Goal: Information Seeking & Learning: Get advice/opinions

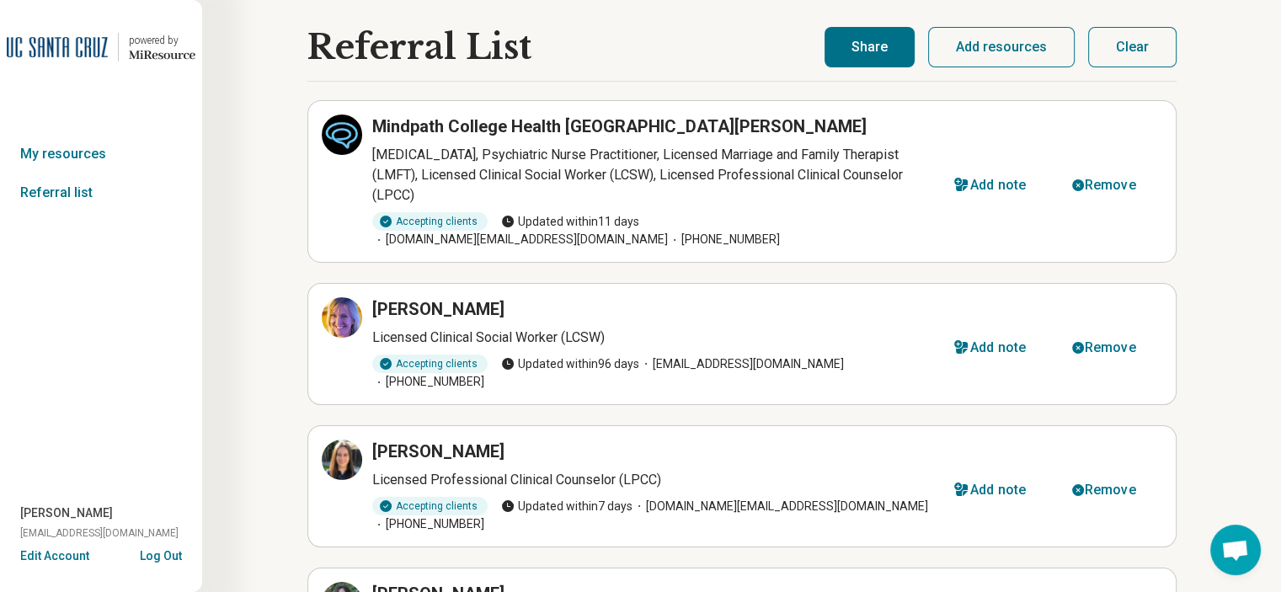
click at [872, 39] on button "Share" at bounding box center [870, 47] width 90 height 40
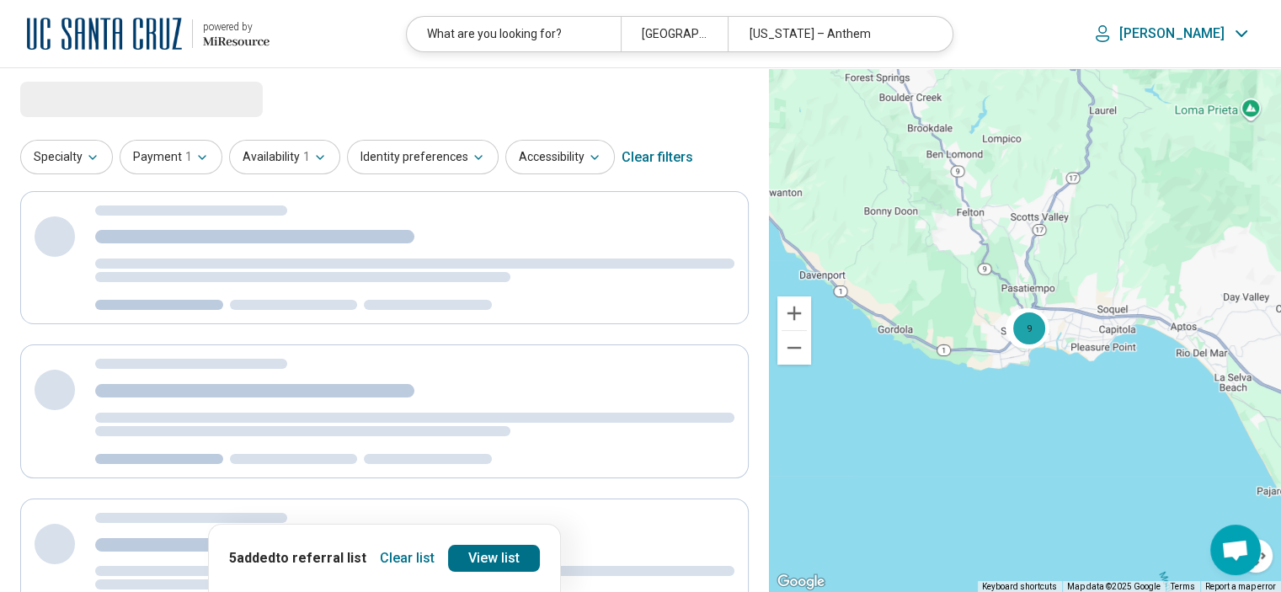
select select "********"
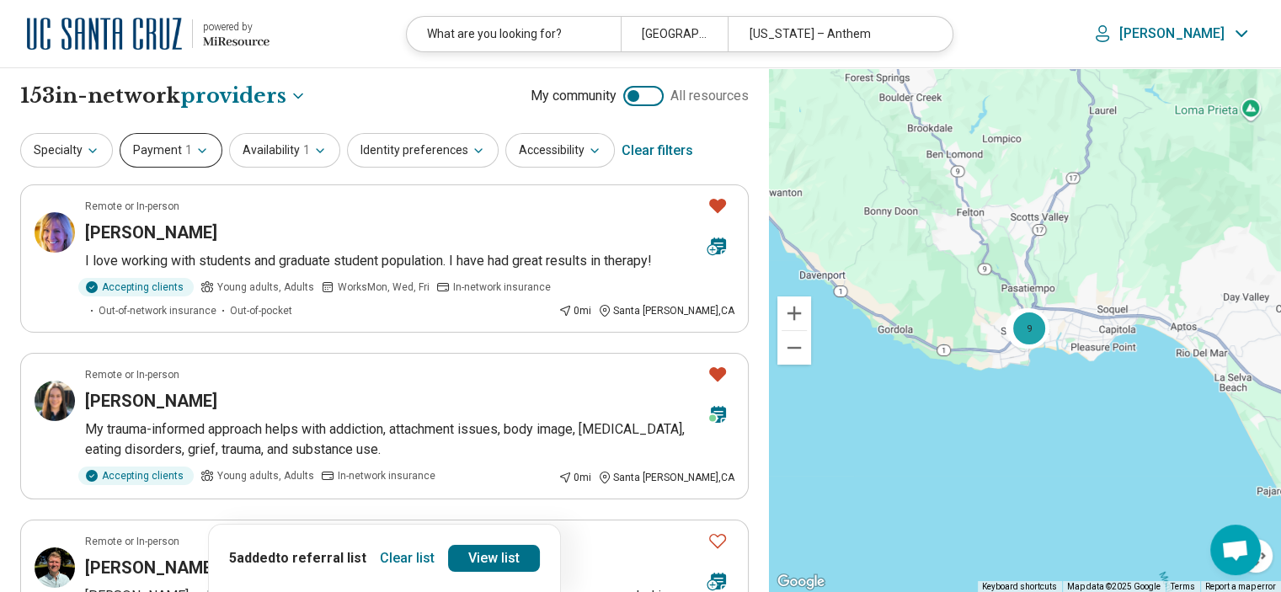
click at [185, 156] on span "1" at bounding box center [188, 151] width 7 height 18
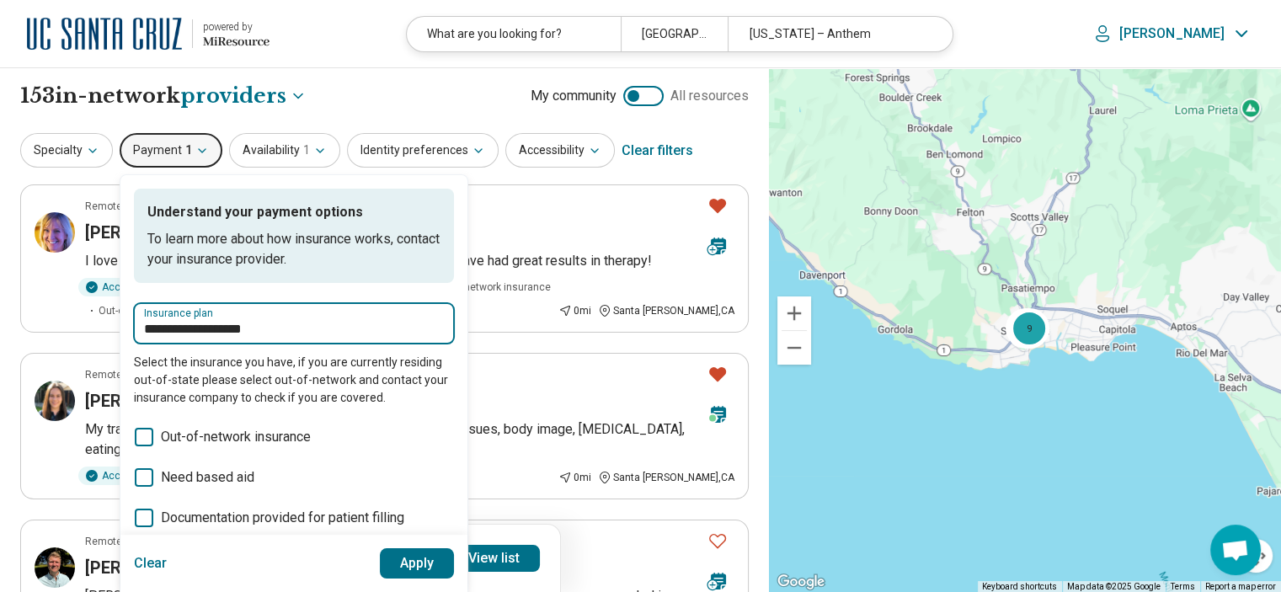
click at [313, 319] on input "**********" at bounding box center [294, 329] width 300 height 20
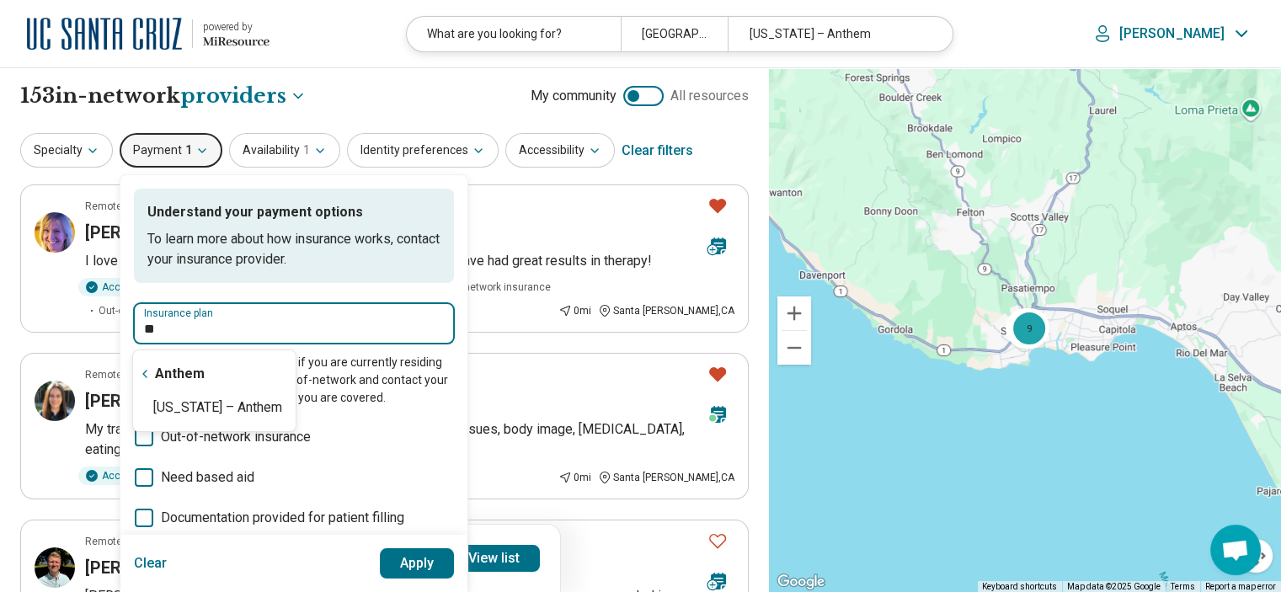
type input "*"
type input "*******"
click at [305, 328] on input "*******" at bounding box center [294, 329] width 300 height 20
click at [141, 370] on icon "Suggestions" at bounding box center [144, 373] width 13 height 13
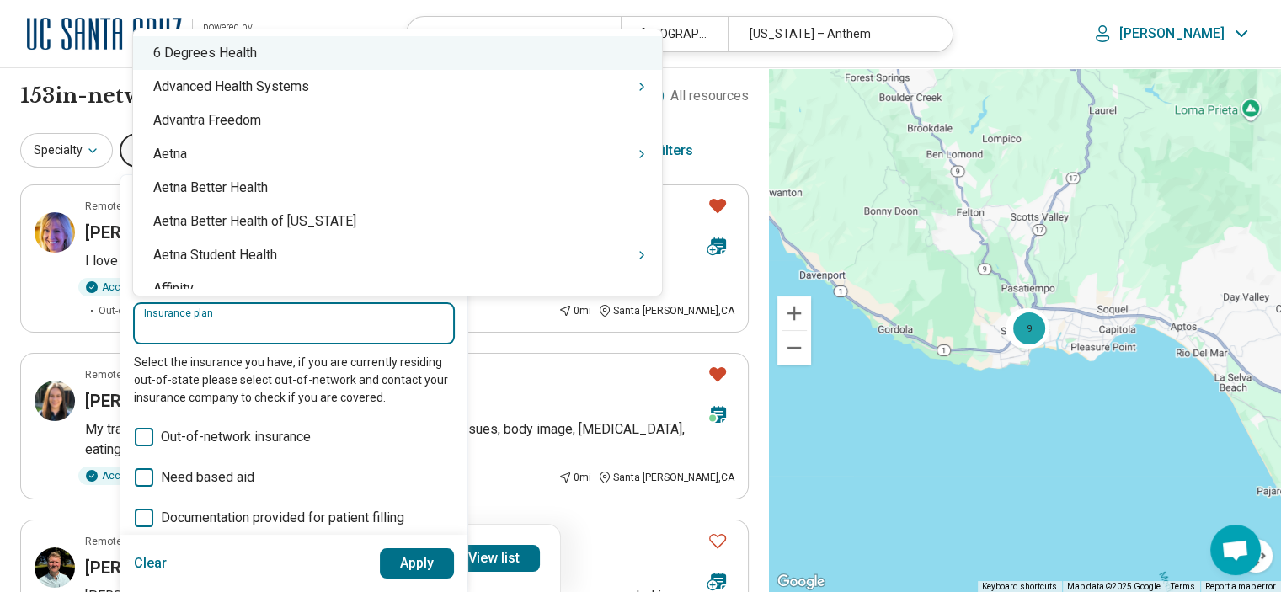
click at [222, 323] on input "Insurance plan" at bounding box center [294, 329] width 300 height 20
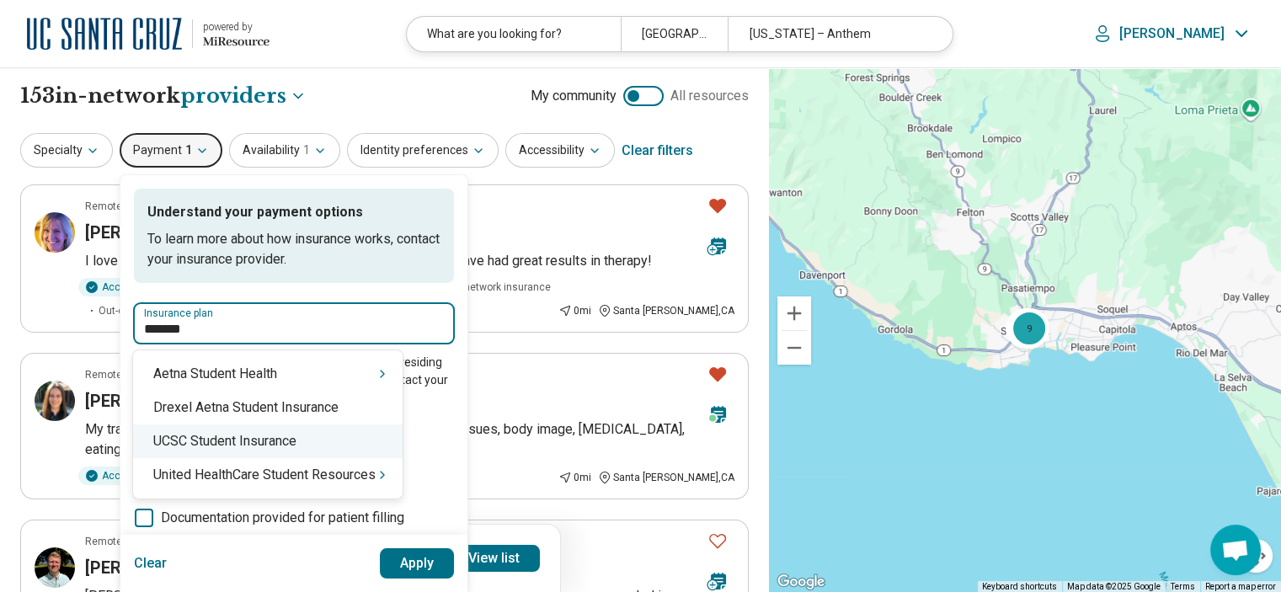
click at [254, 448] on div "UCSC Student Insurance" at bounding box center [268, 442] width 270 height 34
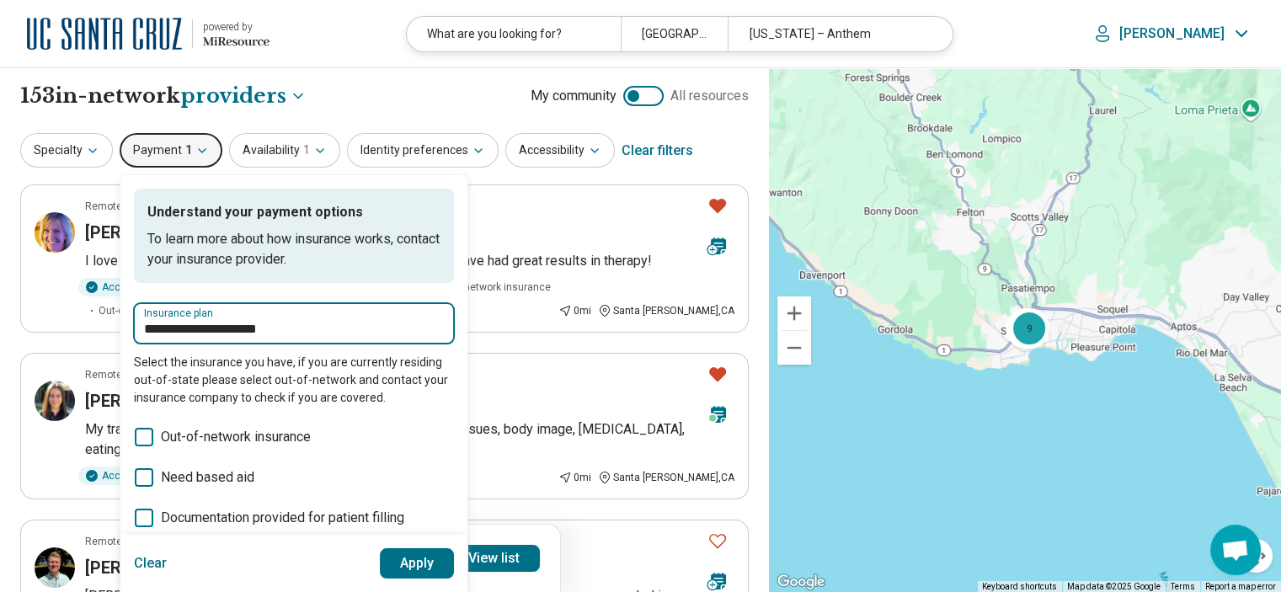
type input "**********"
click at [423, 560] on button "Apply" at bounding box center [417, 563] width 75 height 30
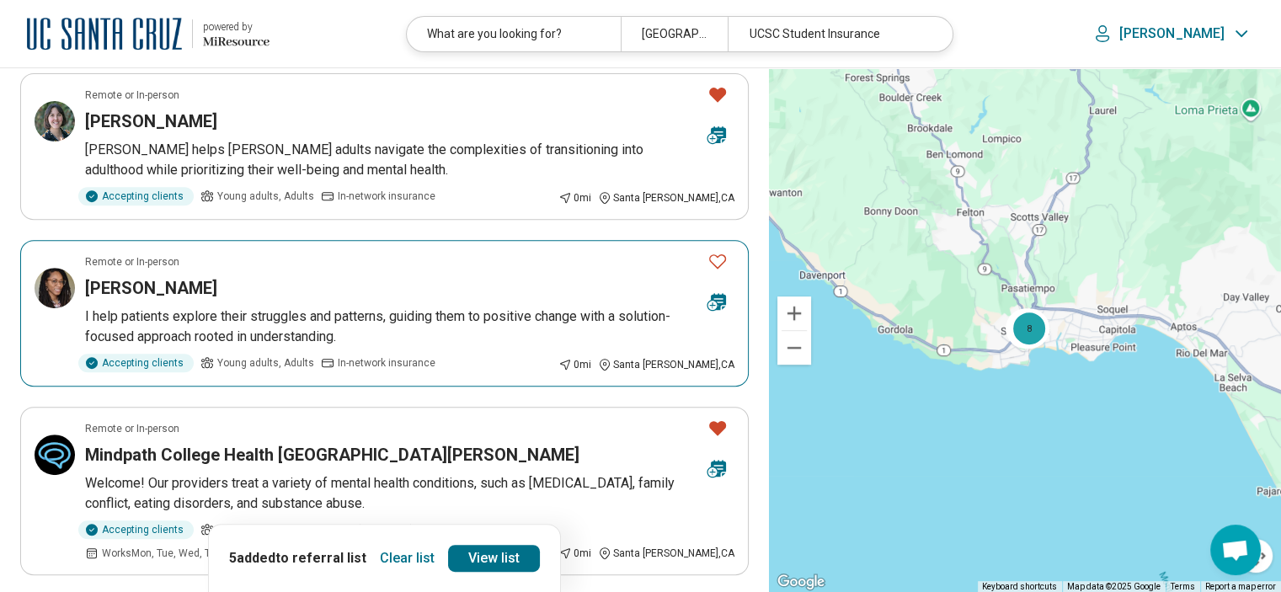
scroll to position [674, 0]
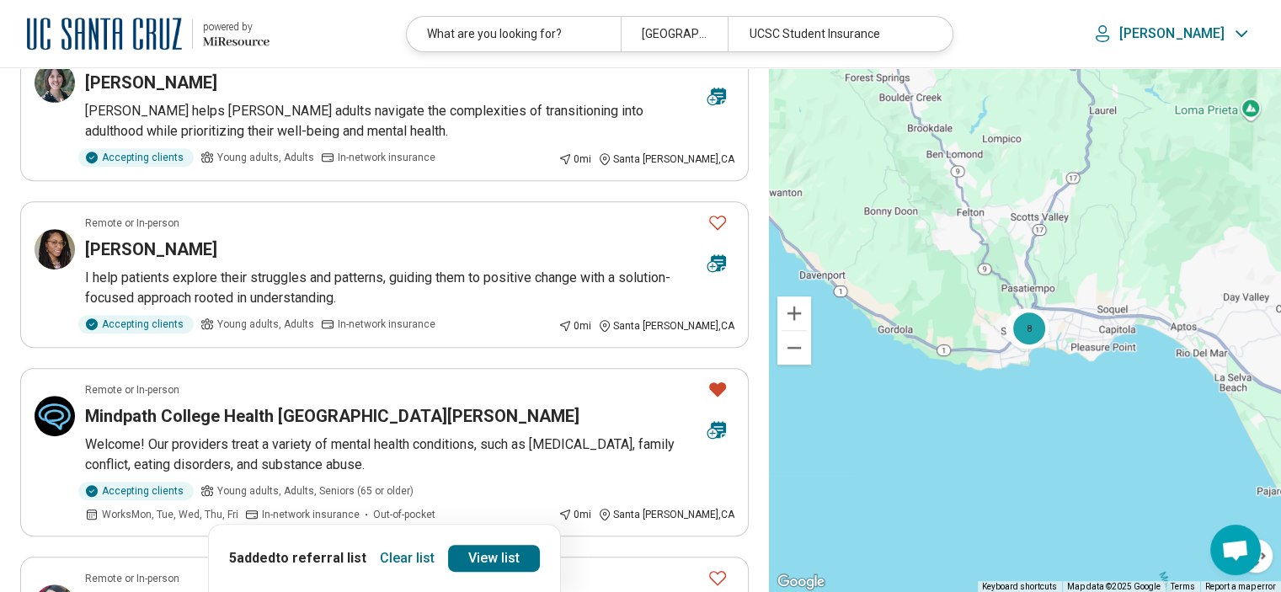
click at [422, 555] on button "Clear list" at bounding box center [407, 558] width 68 height 27
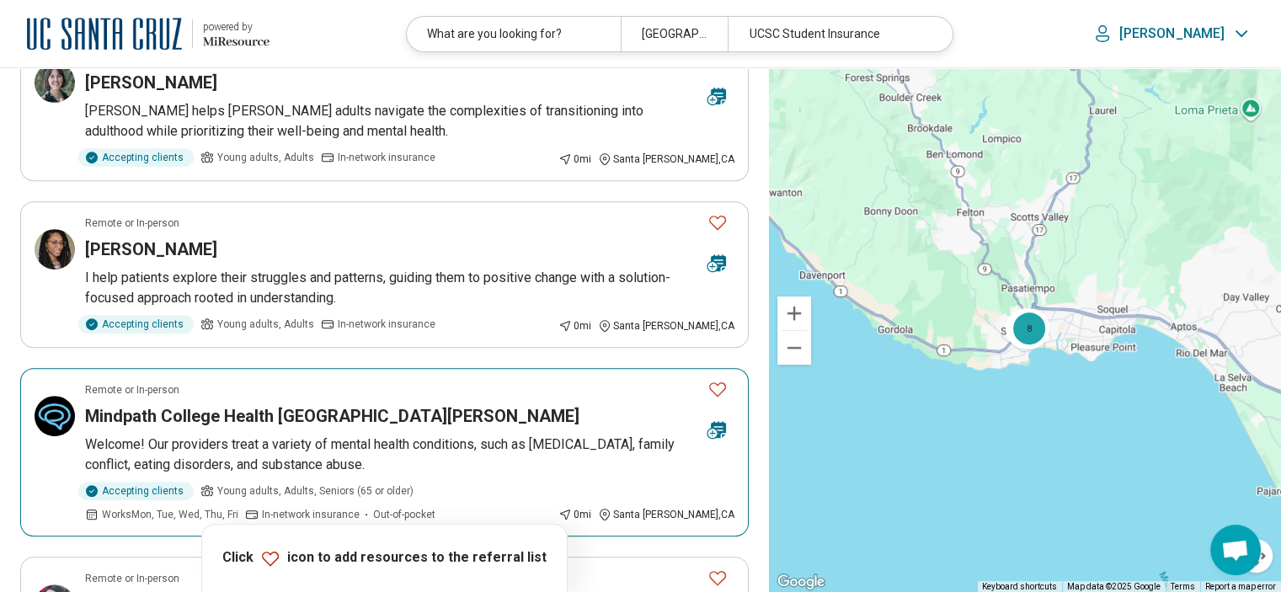
click at [721, 387] on icon "Favorite" at bounding box center [718, 389] width 20 height 20
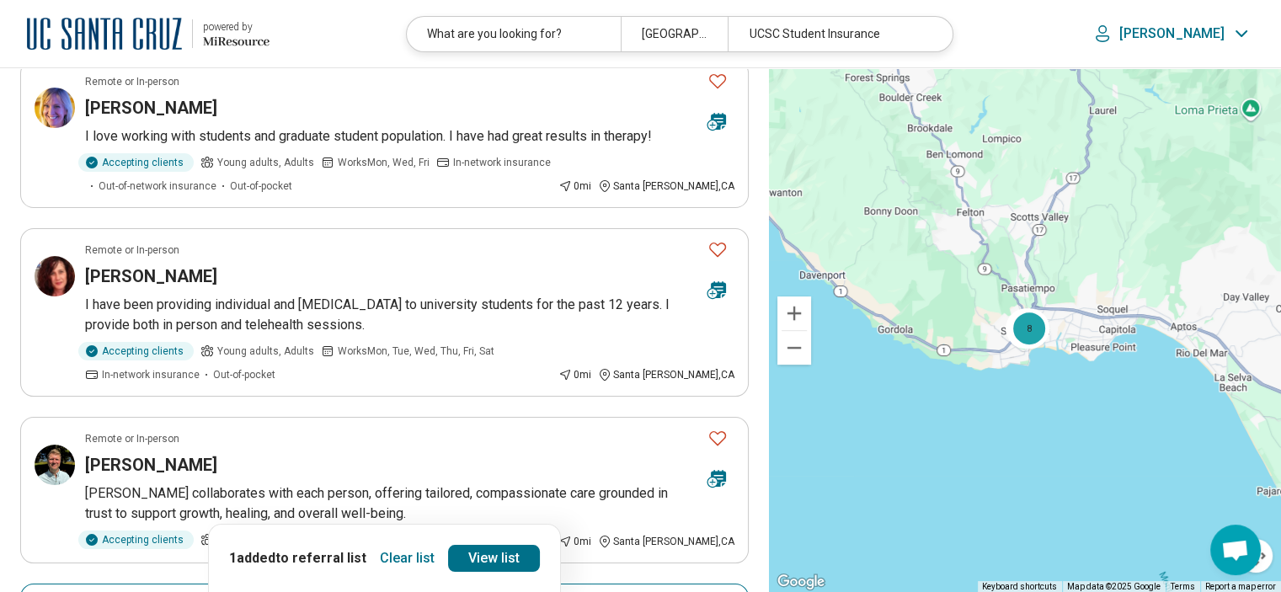
scroll to position [0, 0]
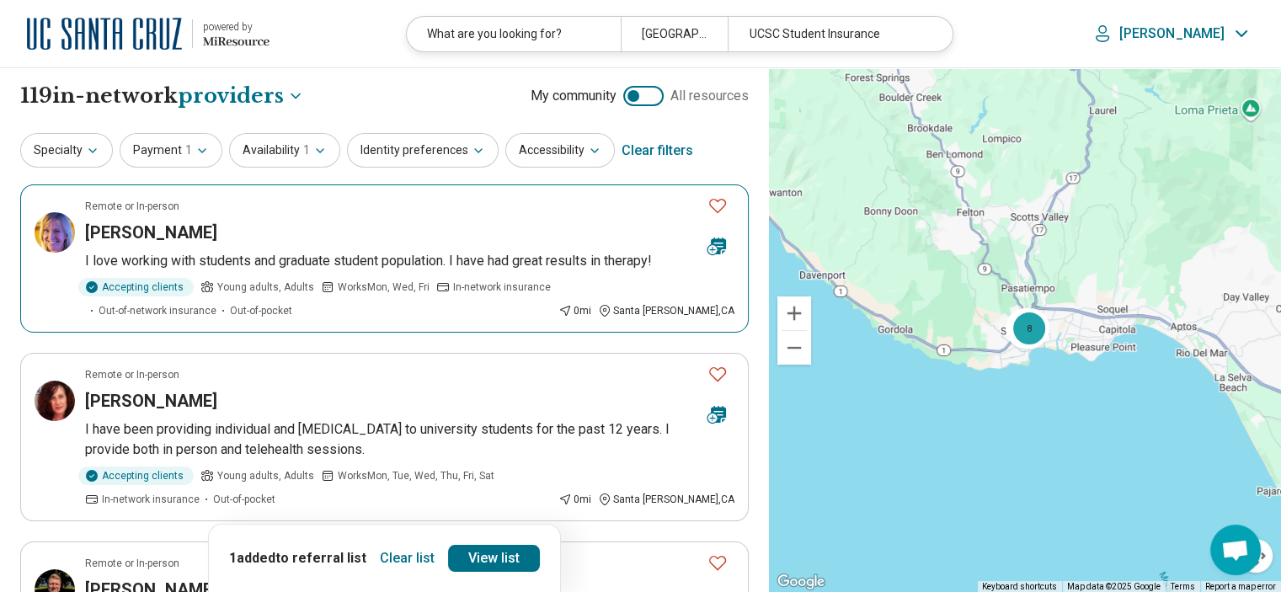
click at [711, 204] on icon "Favorite" at bounding box center [718, 205] width 20 height 20
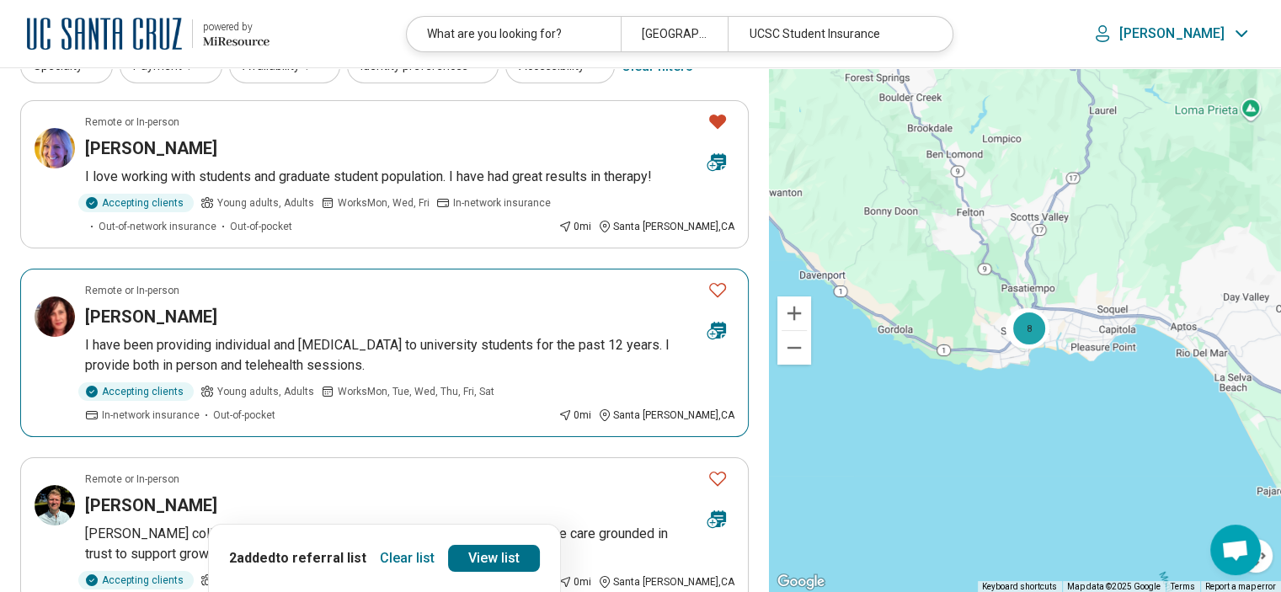
click at [720, 292] on icon "Favorite" at bounding box center [718, 290] width 20 height 20
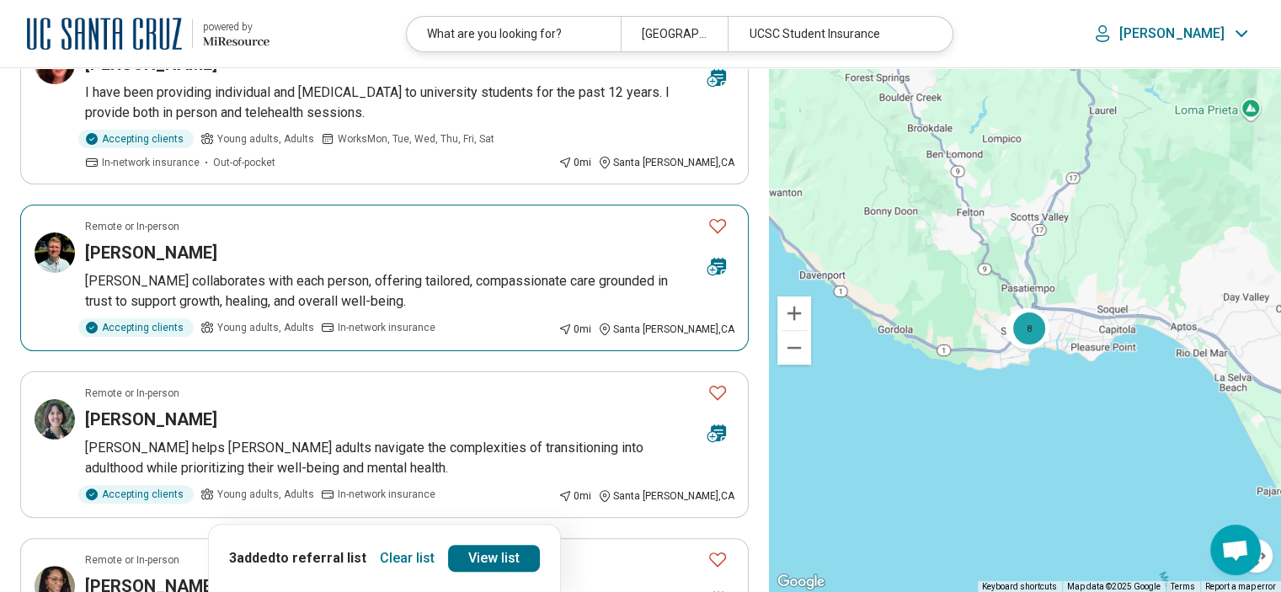
click at [718, 227] on icon "Favorite" at bounding box center [718, 226] width 20 height 20
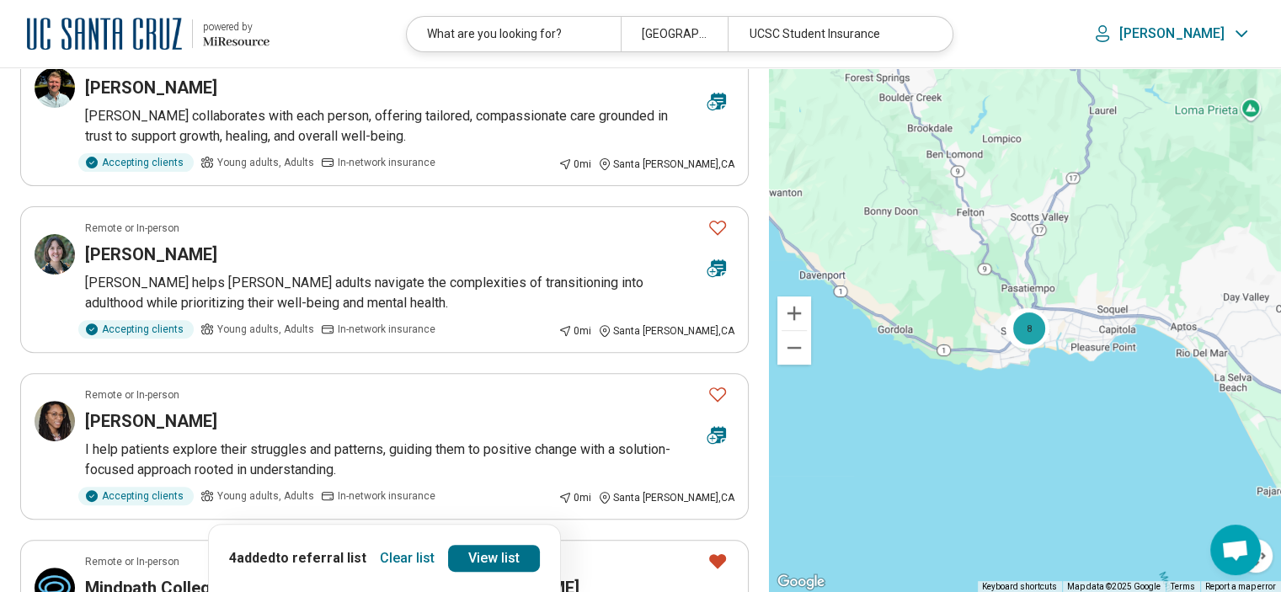
scroll to position [505, 0]
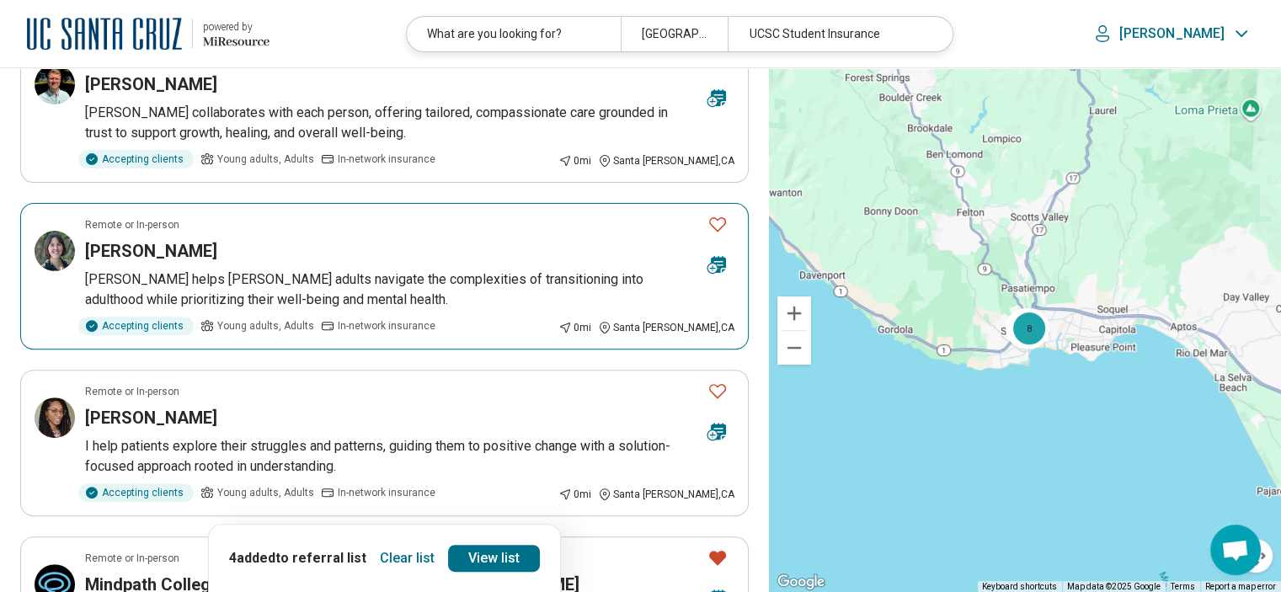
click at [718, 232] on icon "Favorite" at bounding box center [718, 224] width 20 height 20
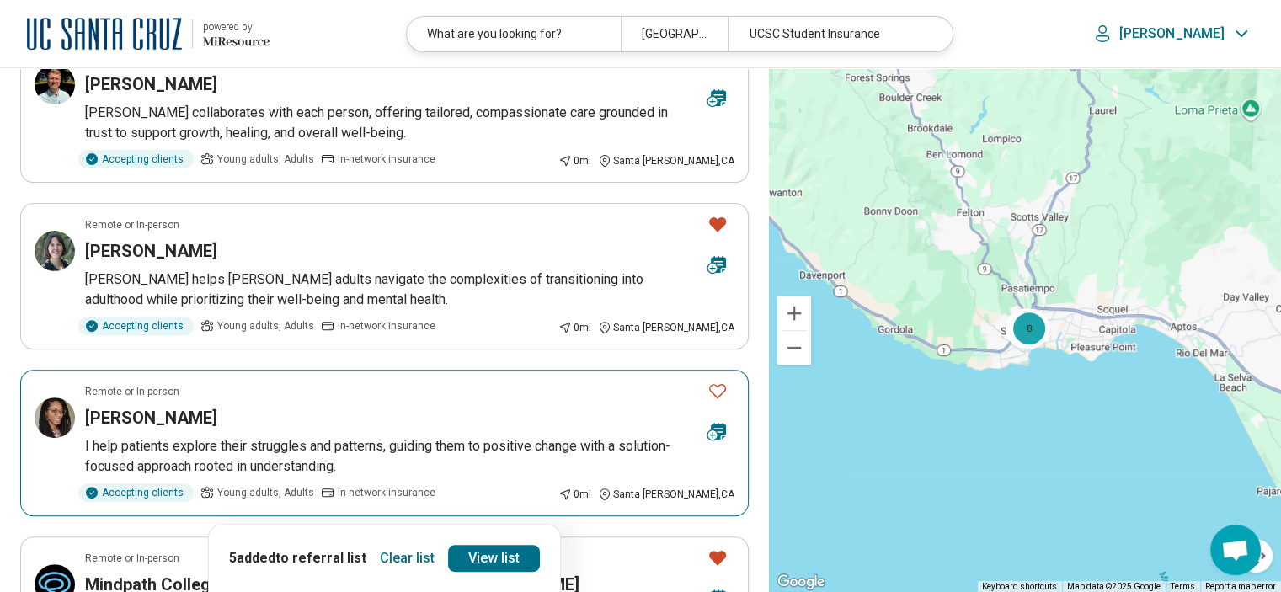
click at [719, 390] on icon "Favorite" at bounding box center [718, 391] width 20 height 20
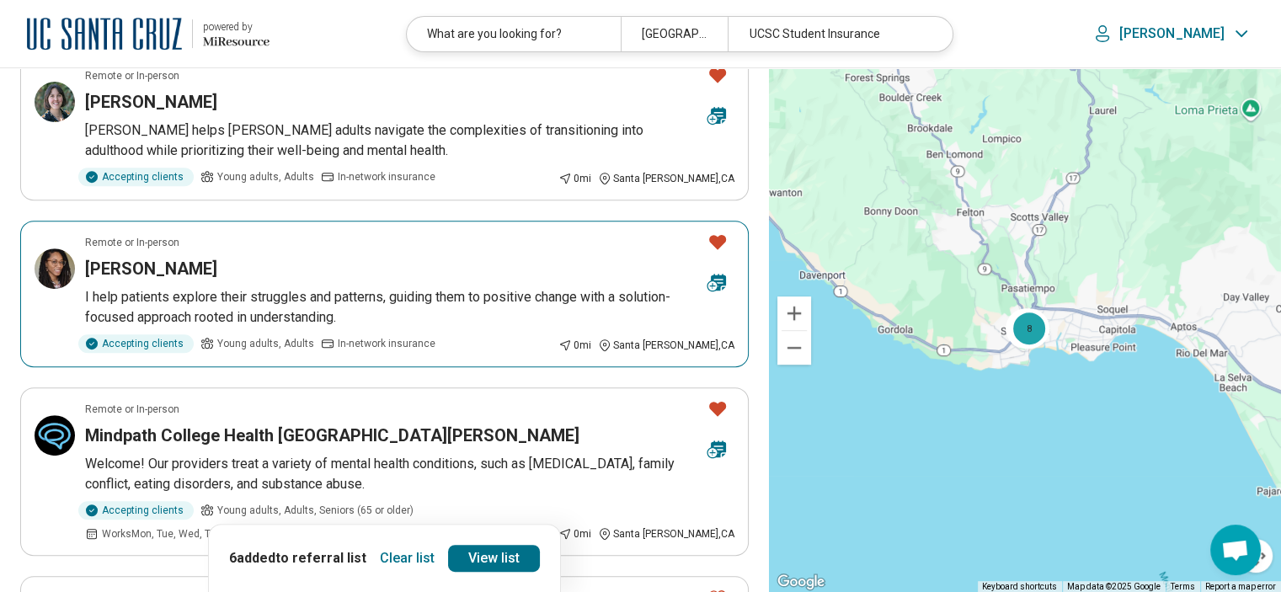
scroll to position [674, 0]
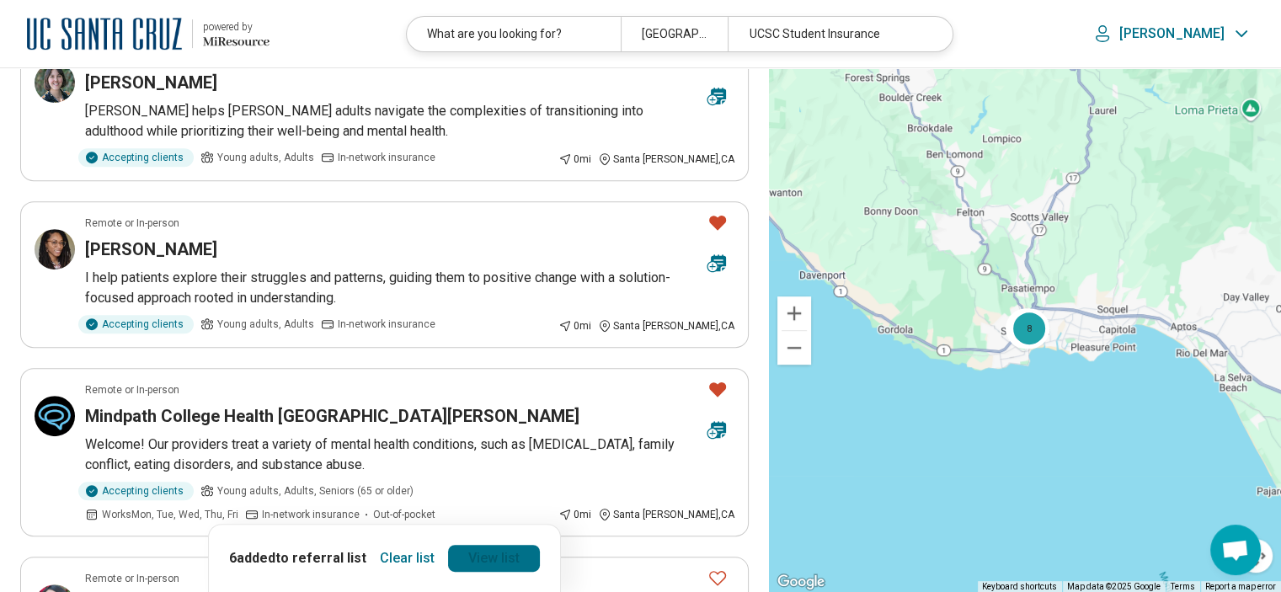
click at [486, 562] on link "View list" at bounding box center [494, 558] width 92 height 27
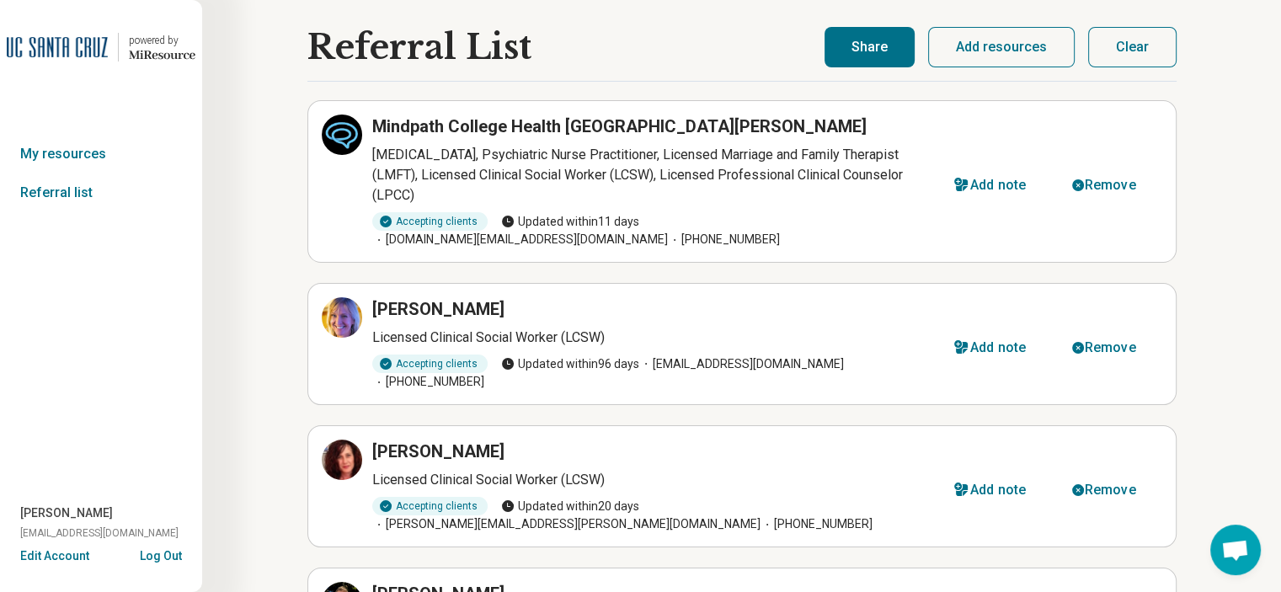
click at [876, 36] on button "Share" at bounding box center [870, 47] width 90 height 40
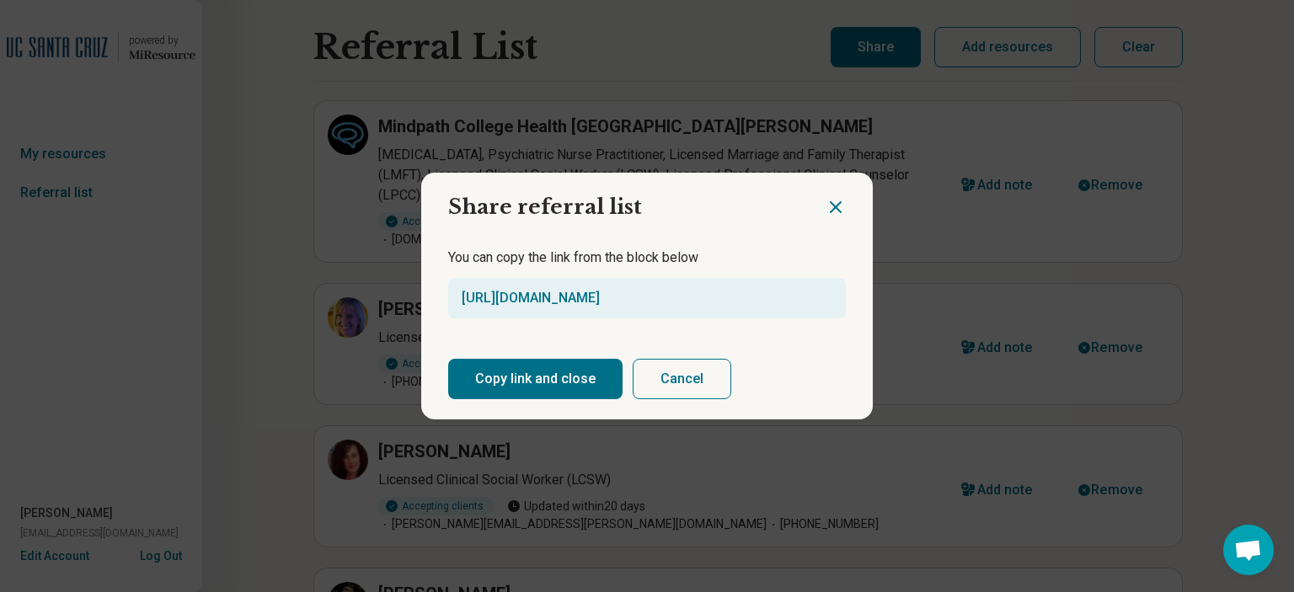
click at [534, 371] on button "Copy link and close" at bounding box center [535, 379] width 174 height 40
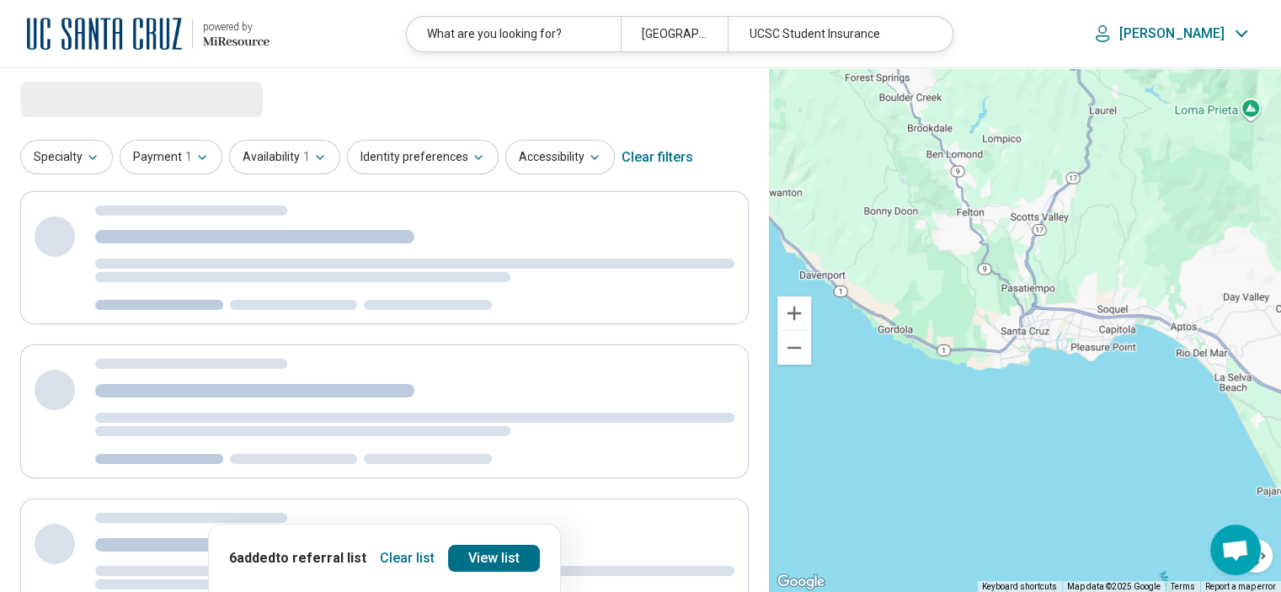
select select "********"
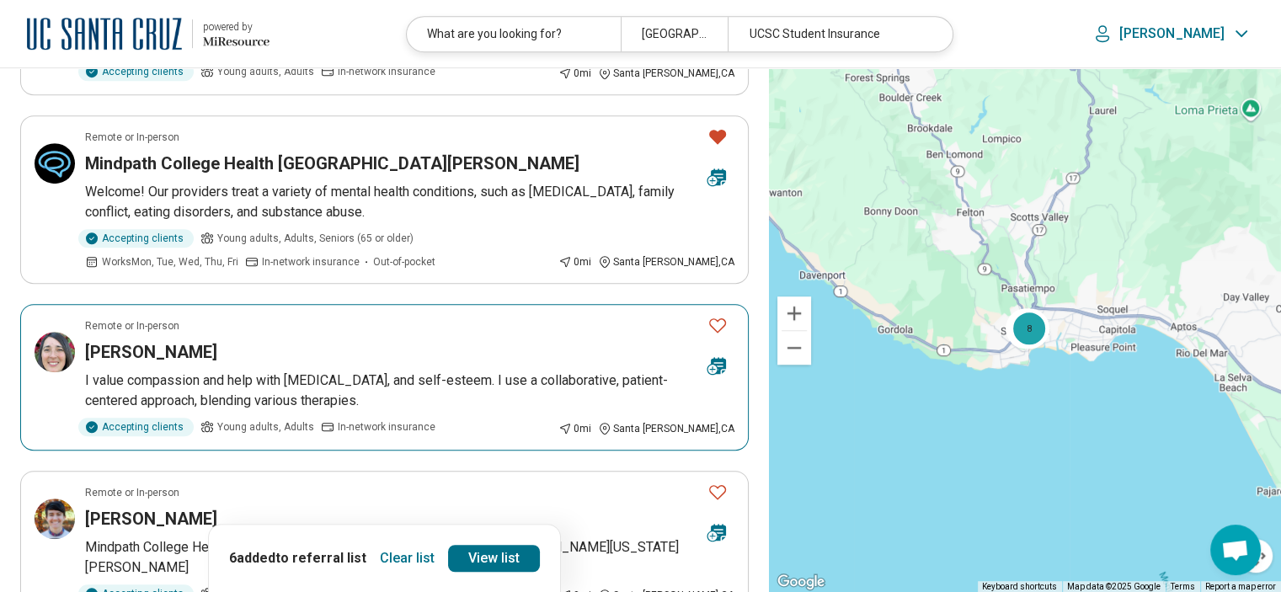
scroll to position [1179, 0]
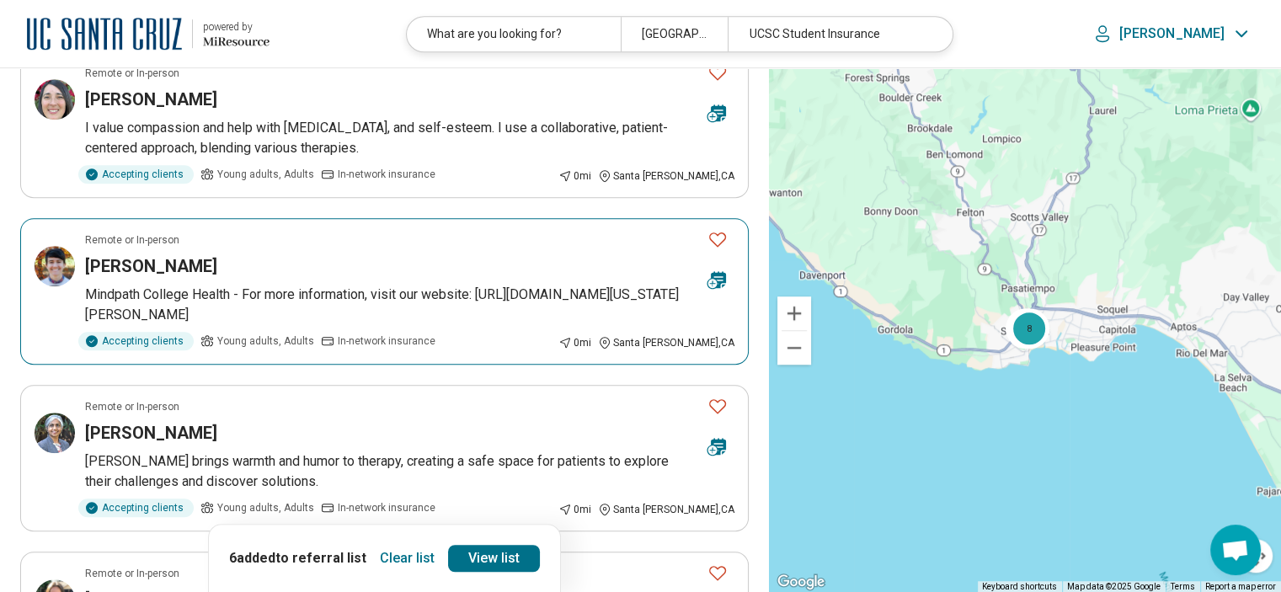
click at [188, 273] on h3 "[PERSON_NAME]" at bounding box center [151, 266] width 132 height 24
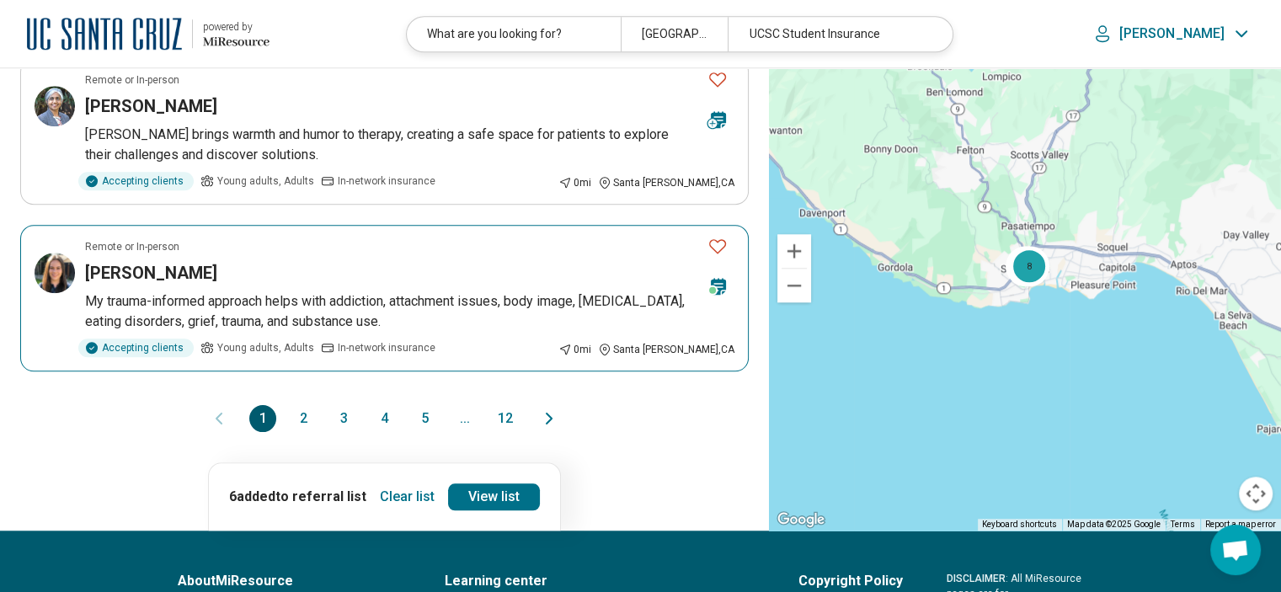
scroll to position [1516, 0]
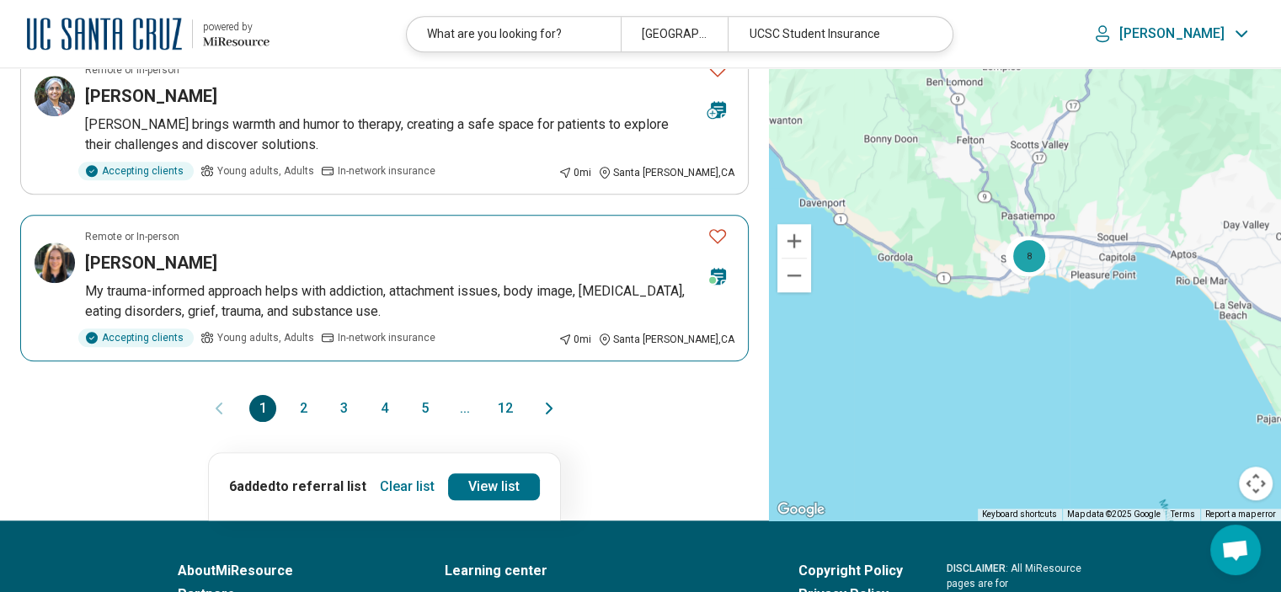
click at [177, 251] on h3 "[PERSON_NAME]" at bounding box center [151, 263] width 132 height 24
click at [713, 235] on icon "Favorite" at bounding box center [717, 236] width 17 height 14
click at [492, 484] on link "View list" at bounding box center [494, 486] width 92 height 27
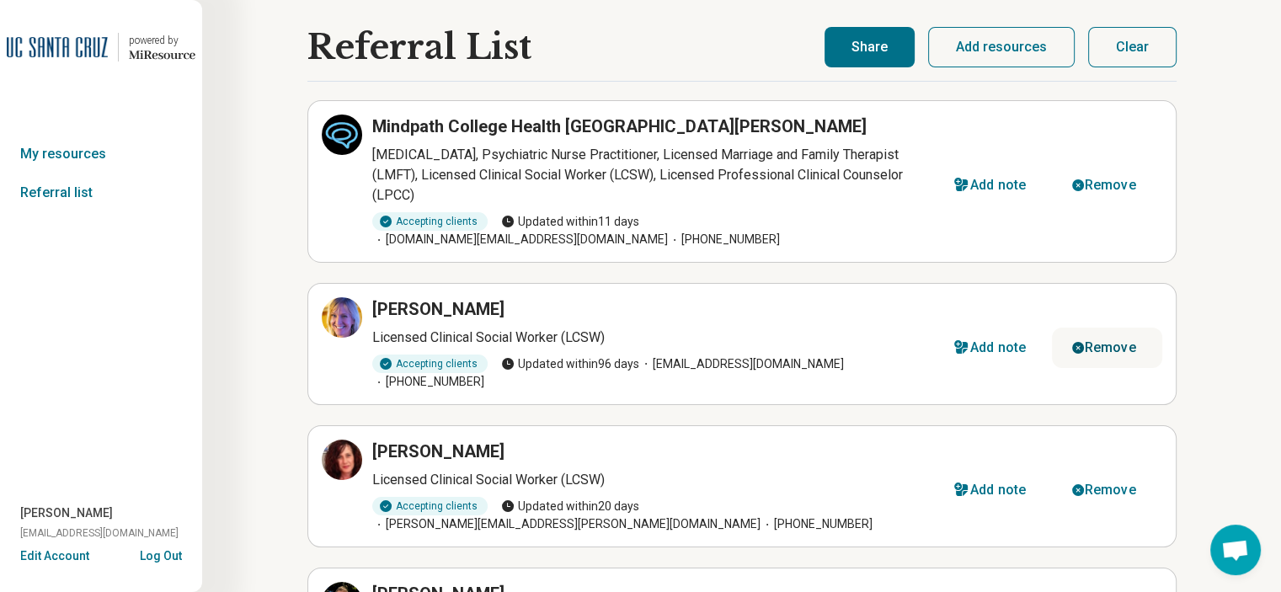
click at [1102, 341] on div "Remove" at bounding box center [1110, 347] width 51 height 13
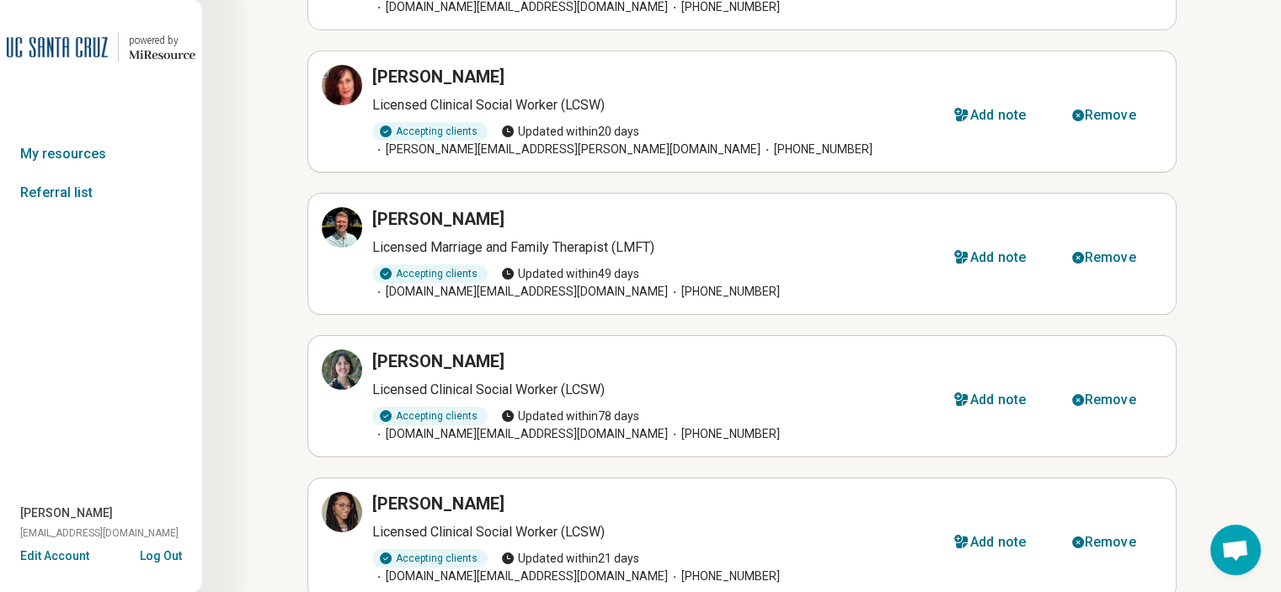
scroll to position [337, 0]
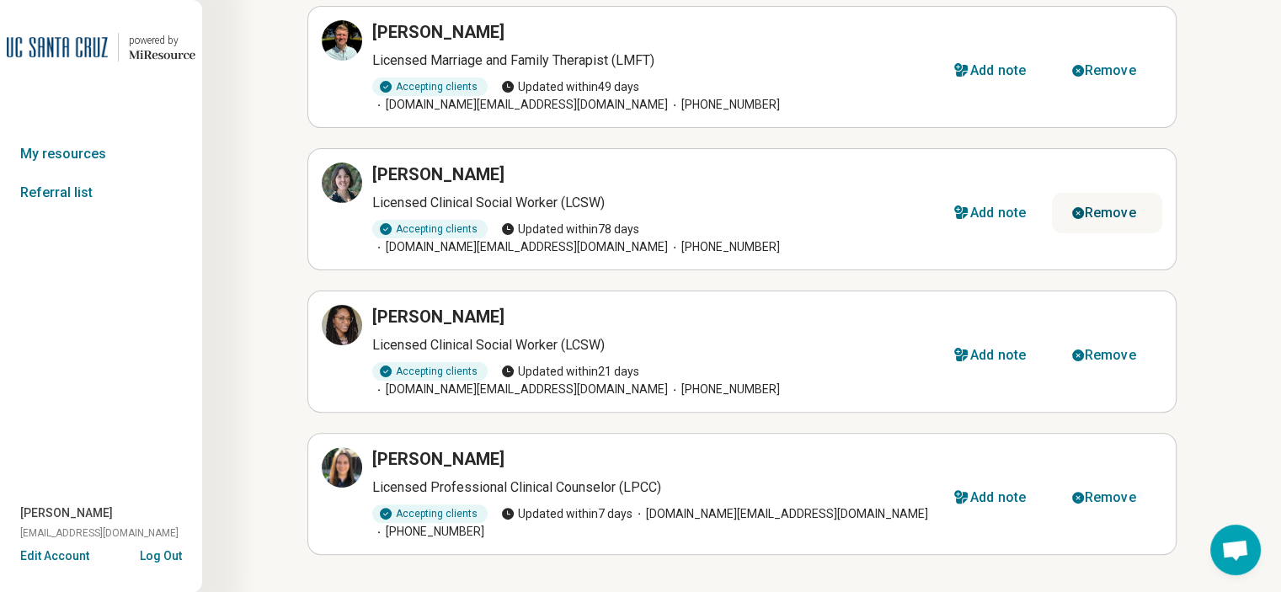
click at [1105, 206] on div "Remove" at bounding box center [1110, 212] width 51 height 13
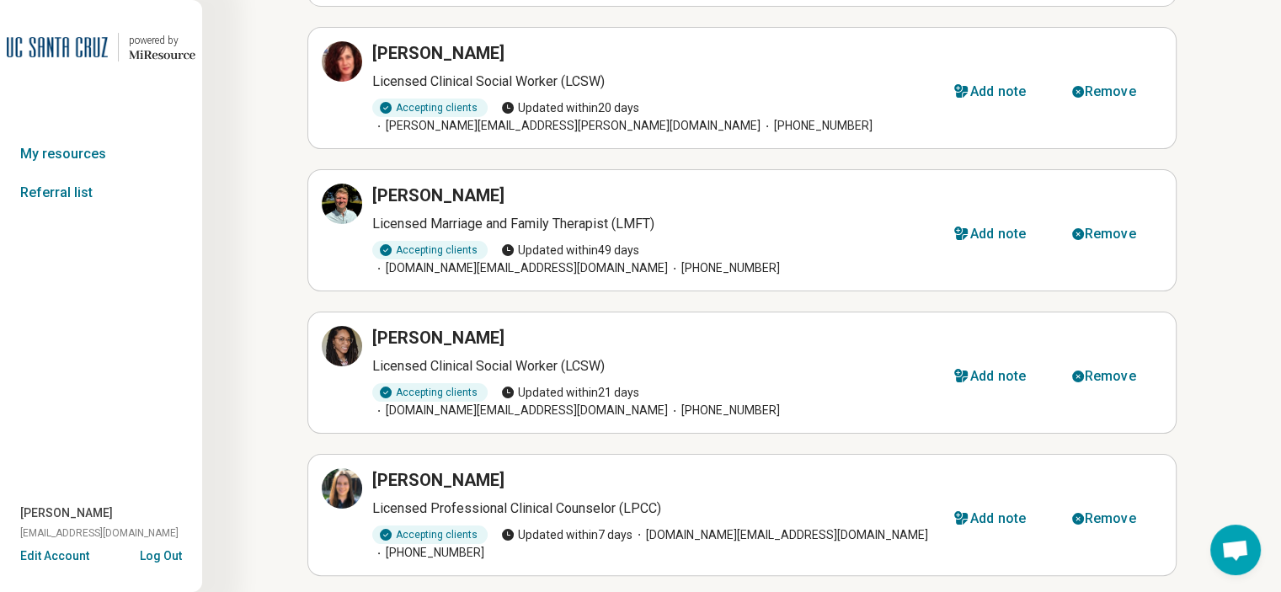
select select "********"
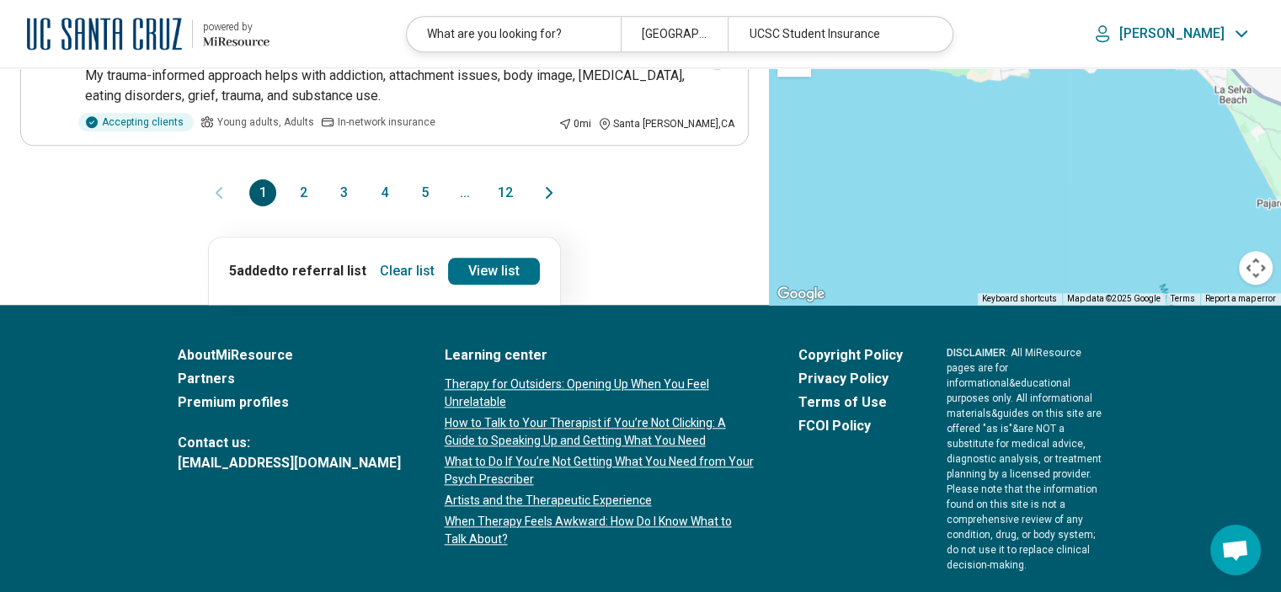
scroll to position [1304, 0]
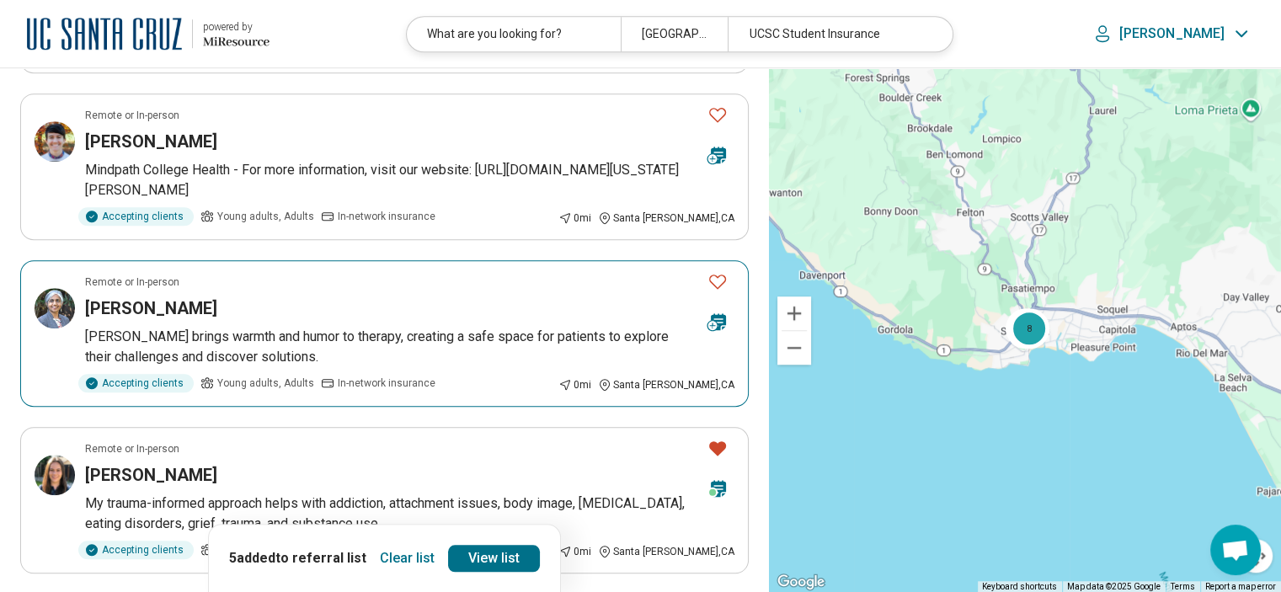
drag, startPoint x: 140, startPoint y: 294, endPoint x: 121, endPoint y: 309, distance: 23.9
click at [121, 309] on h3 "[PERSON_NAME]" at bounding box center [151, 309] width 132 height 24
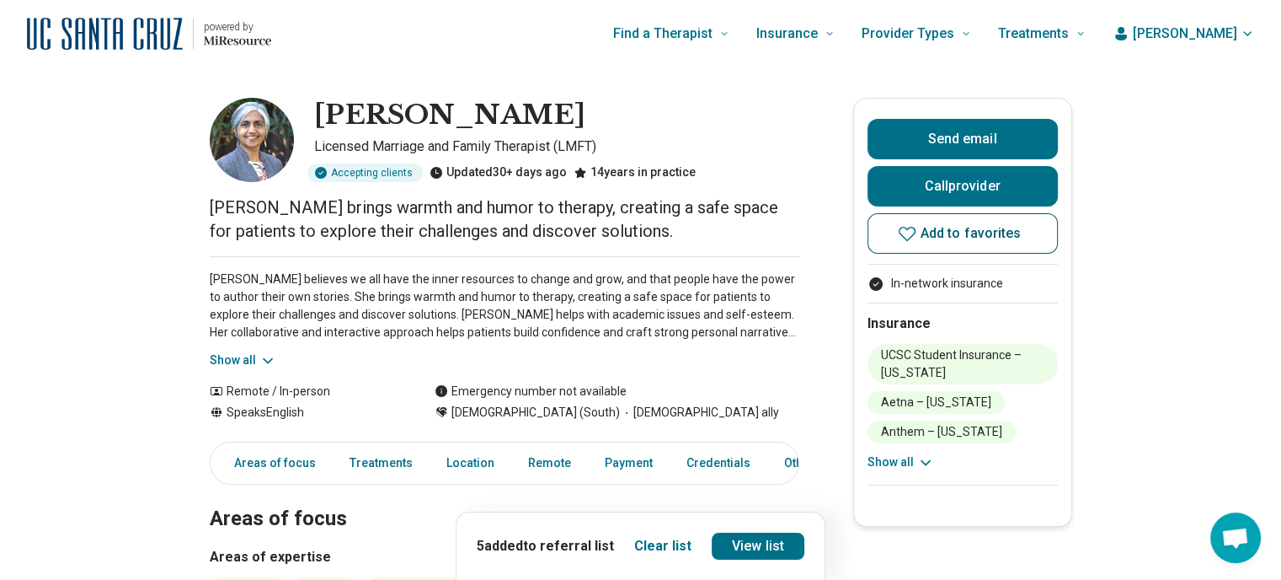
click at [914, 232] on icon at bounding box center [907, 233] width 20 height 20
click at [733, 542] on link "View list" at bounding box center [758, 545] width 93 height 27
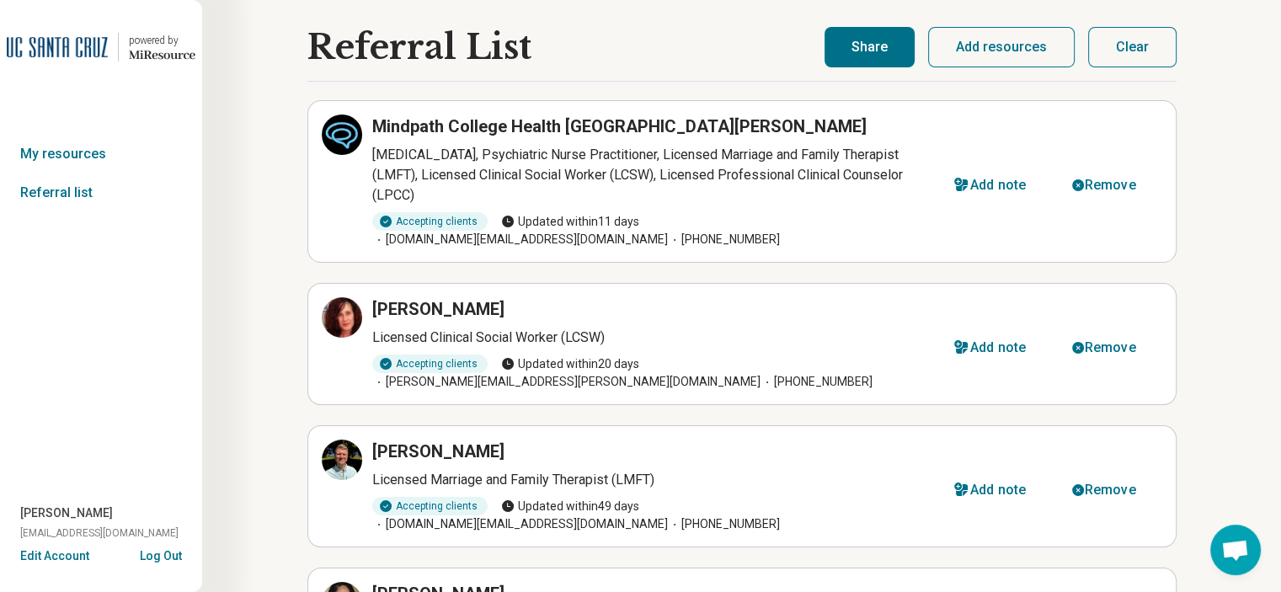
click at [868, 55] on button "Share" at bounding box center [870, 47] width 90 height 40
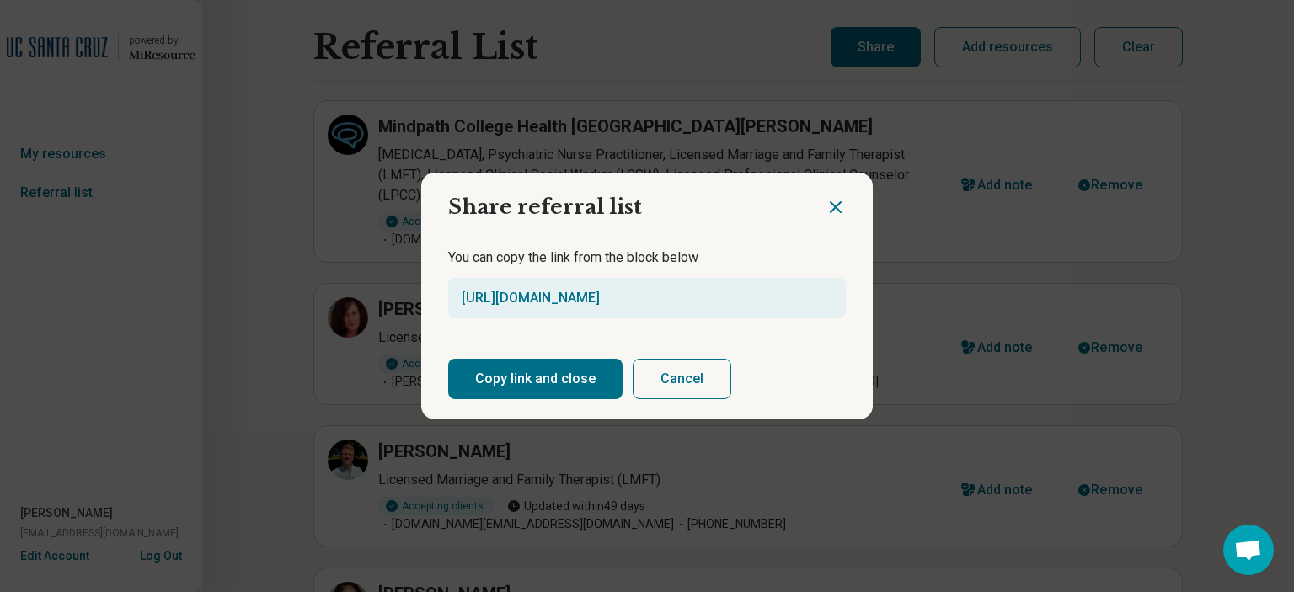
click at [574, 374] on button "Copy link and close" at bounding box center [535, 379] width 174 height 40
